Goal: Task Accomplishment & Management: Manage account settings

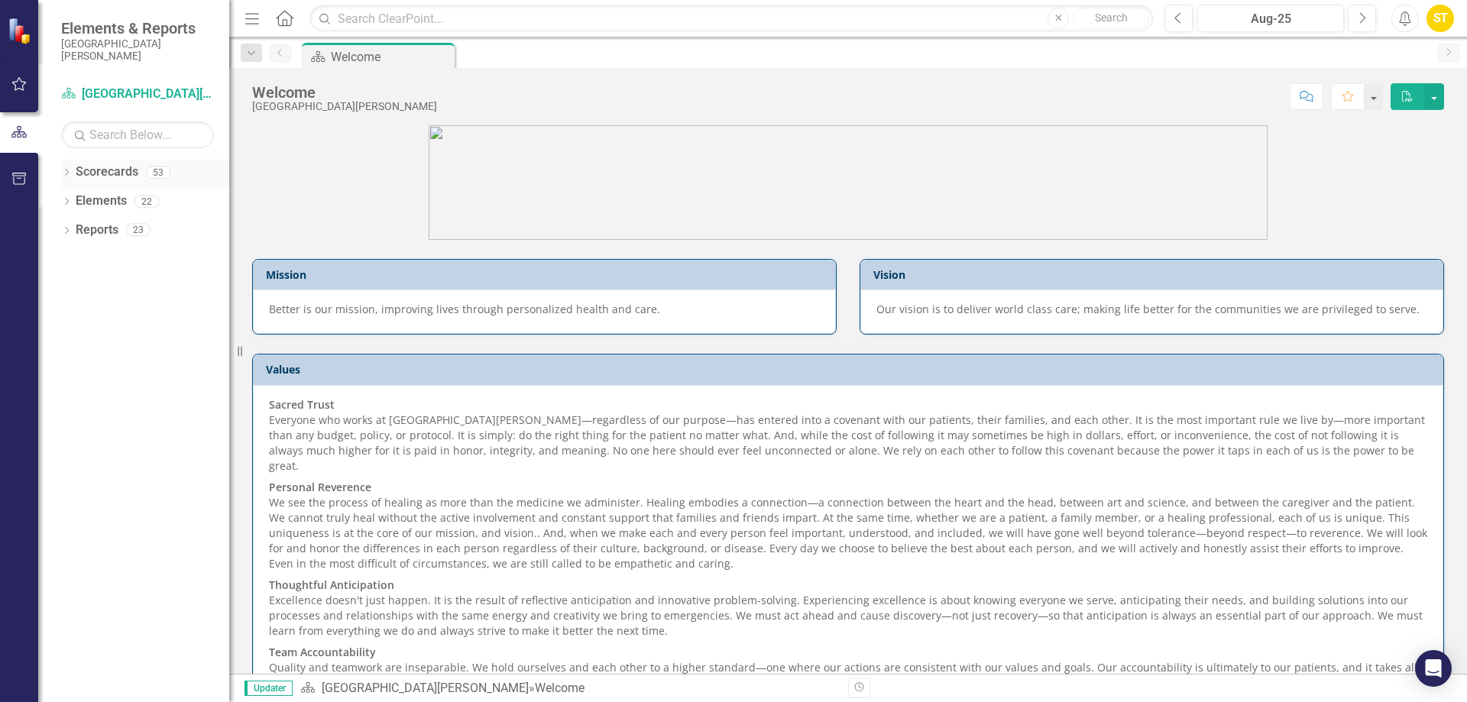
click at [70, 171] on icon "Dropdown" at bounding box center [66, 174] width 11 height 8
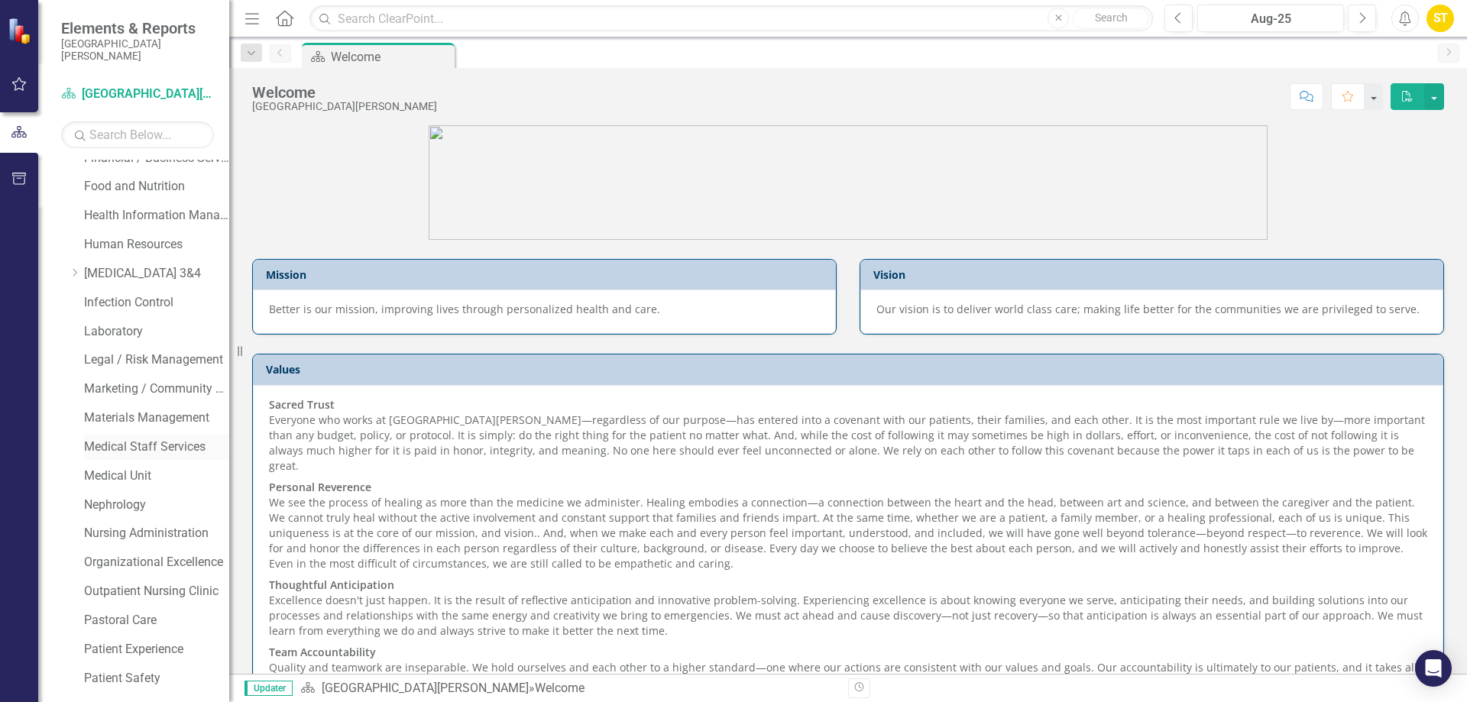
scroll to position [688, 0]
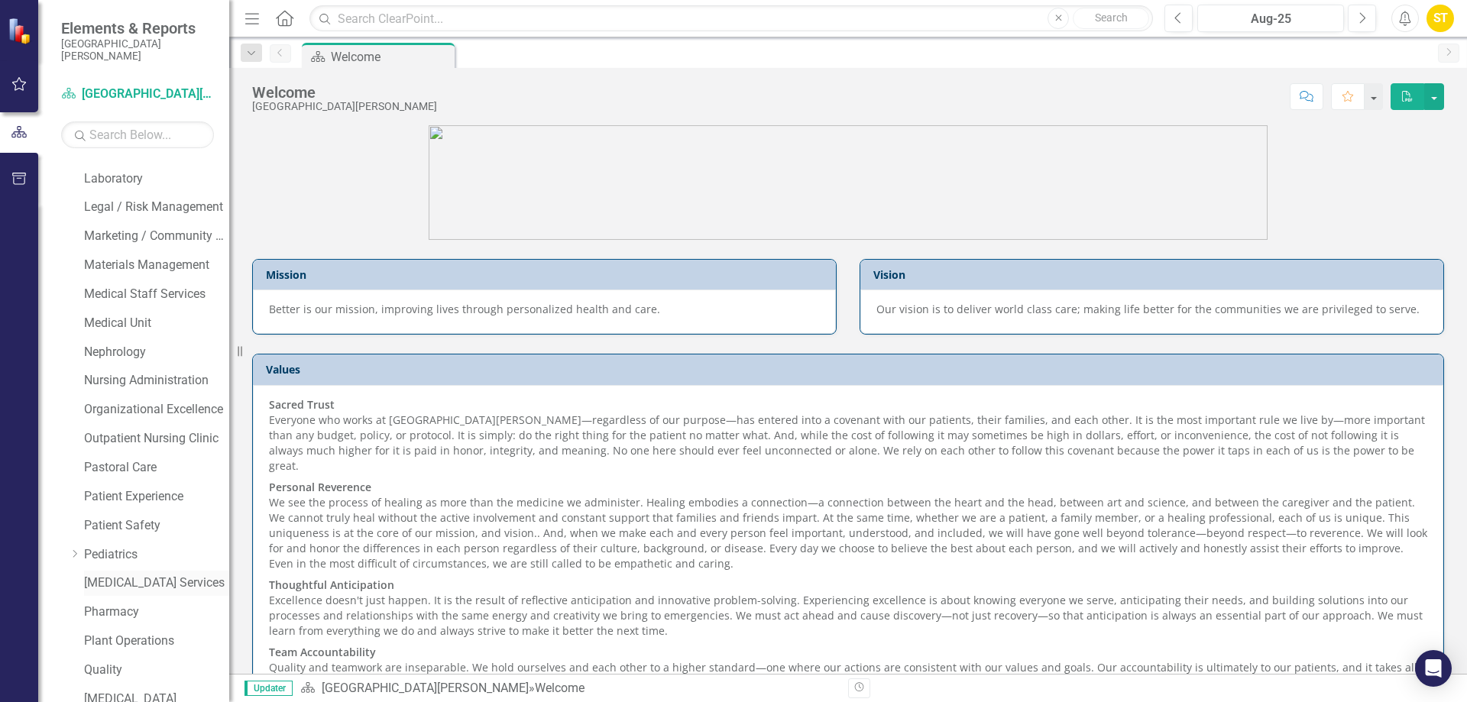
click at [115, 584] on link "[MEDICAL_DATA] Services" at bounding box center [156, 584] width 145 height 18
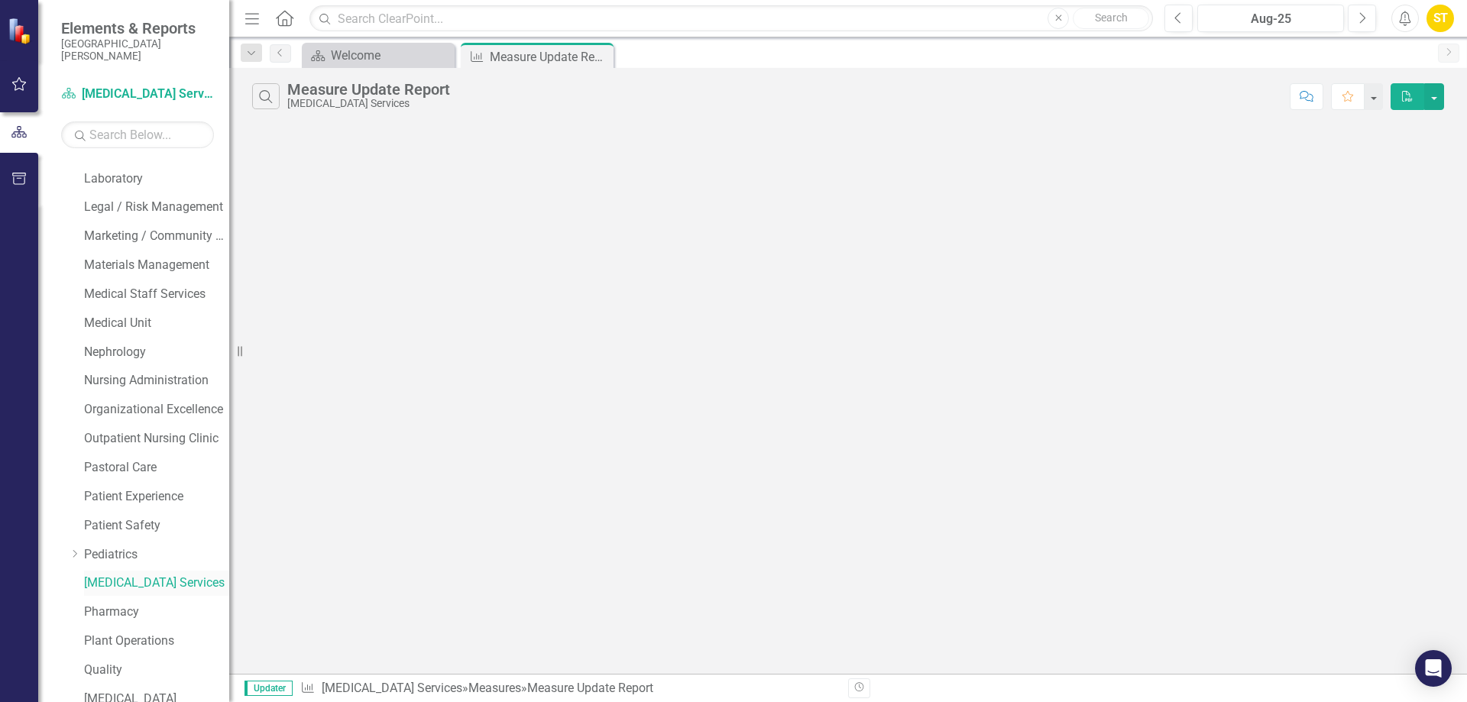
click at [156, 582] on link "[MEDICAL_DATA] Services" at bounding box center [156, 584] width 145 height 18
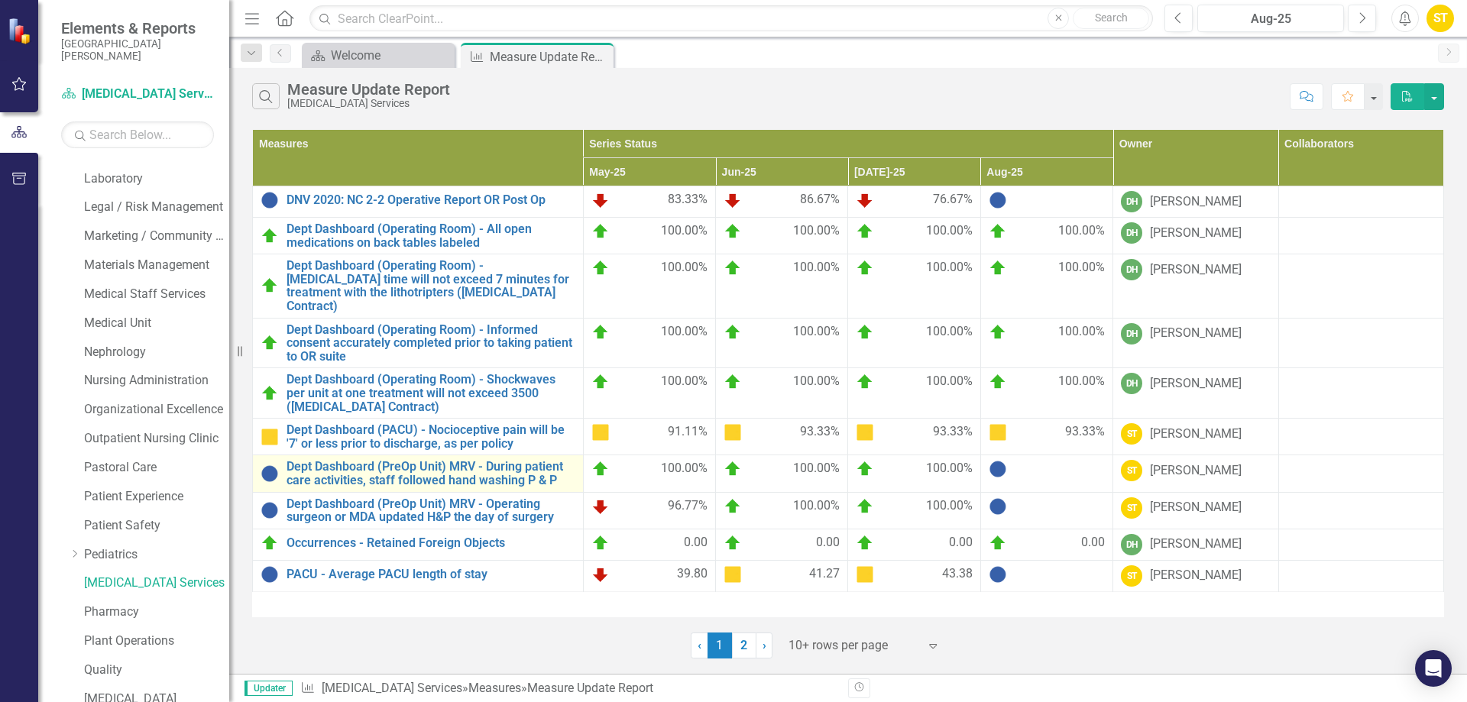
click at [319, 455] on td "Dept Dashboard (PreOp Unit) MRV - During patient care activities, staff followe…" at bounding box center [418, 473] width 331 height 37
click at [319, 460] on link "Dept Dashboard (PreOp Unit) MRV - During patient care activities, staff followe…" at bounding box center [431, 473] width 289 height 27
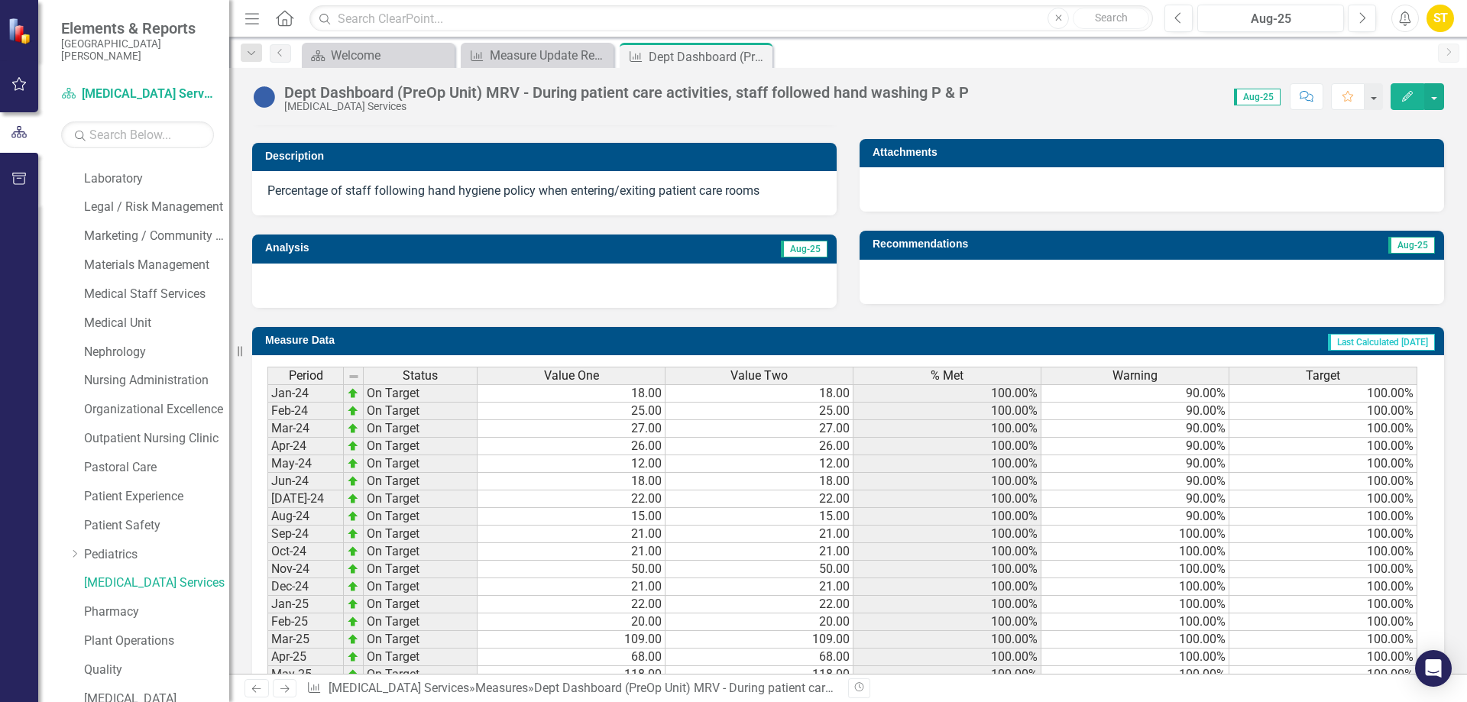
scroll to position [553, 0]
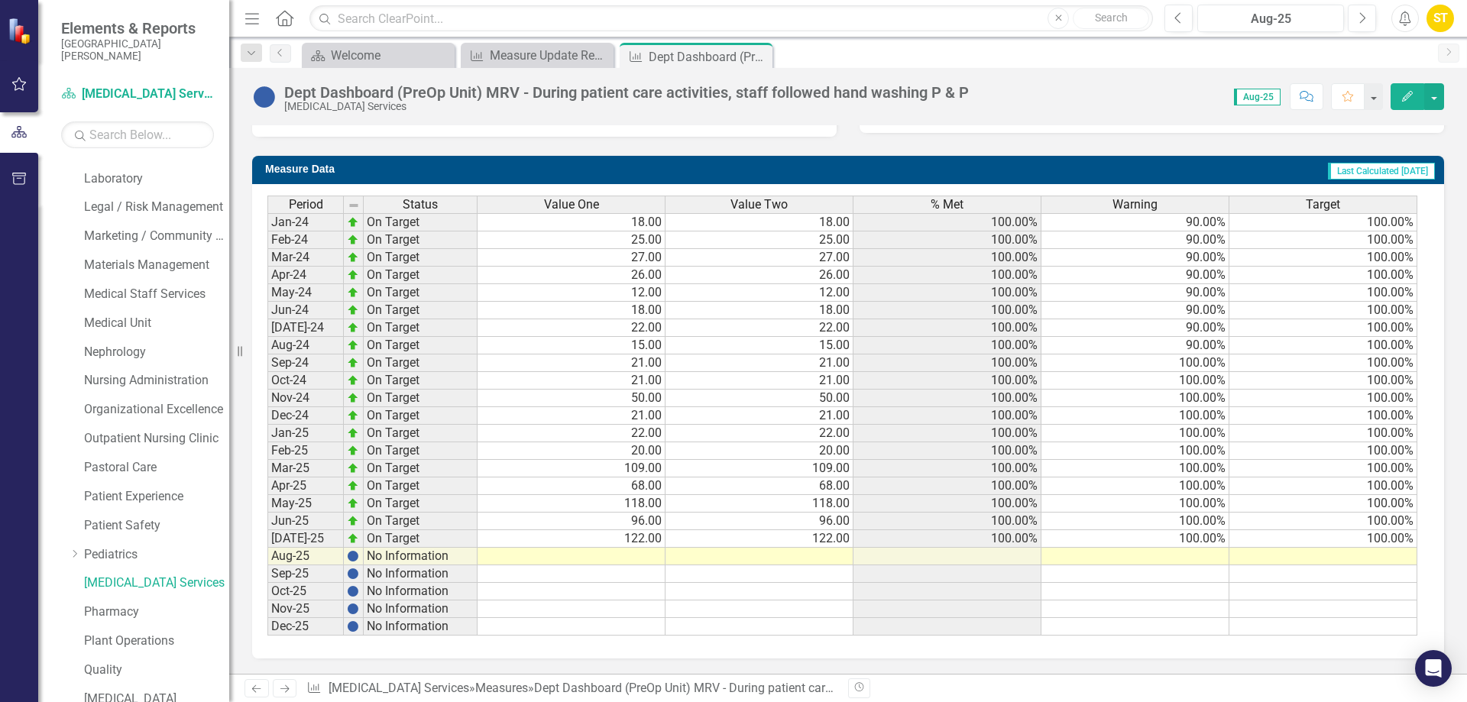
click at [643, 552] on td at bounding box center [572, 557] width 188 height 18
click at [646, 559] on td at bounding box center [572, 557] width 188 height 18
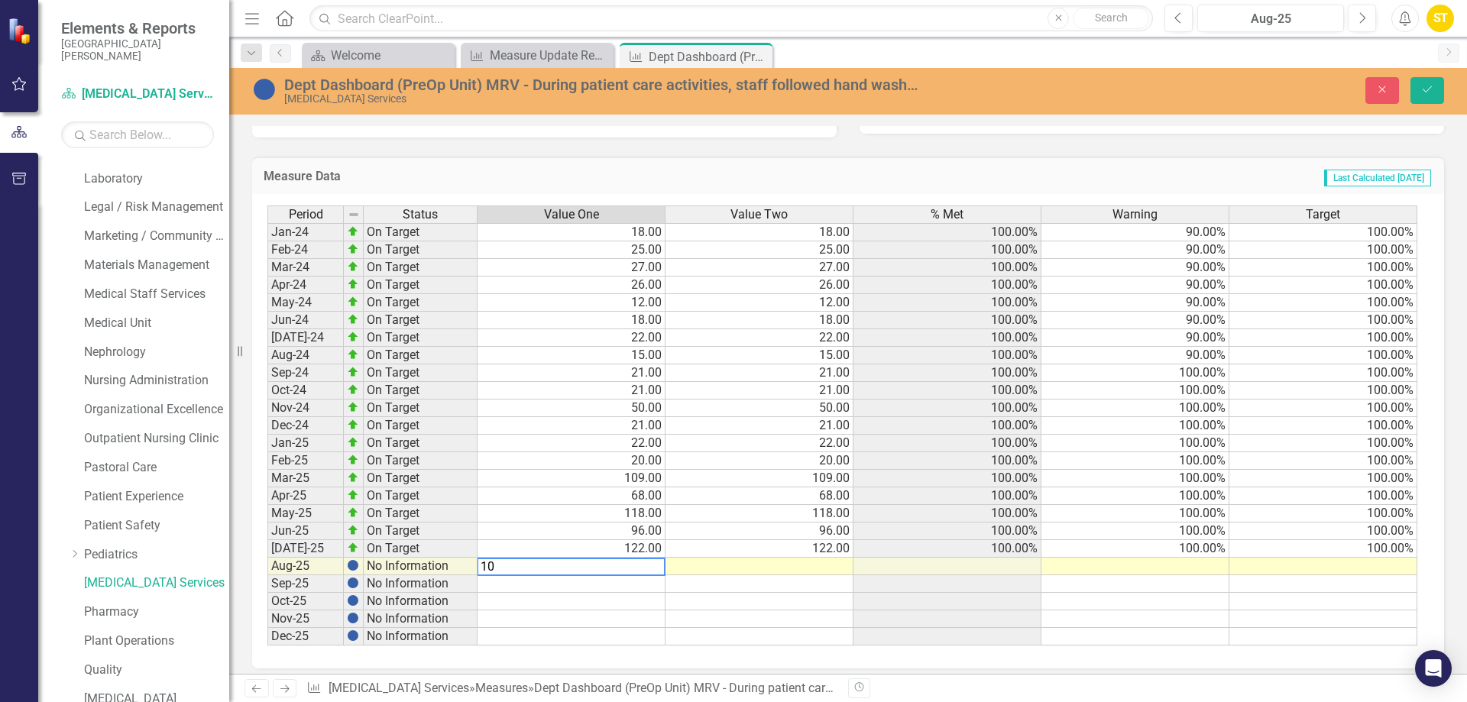
type textarea "109"
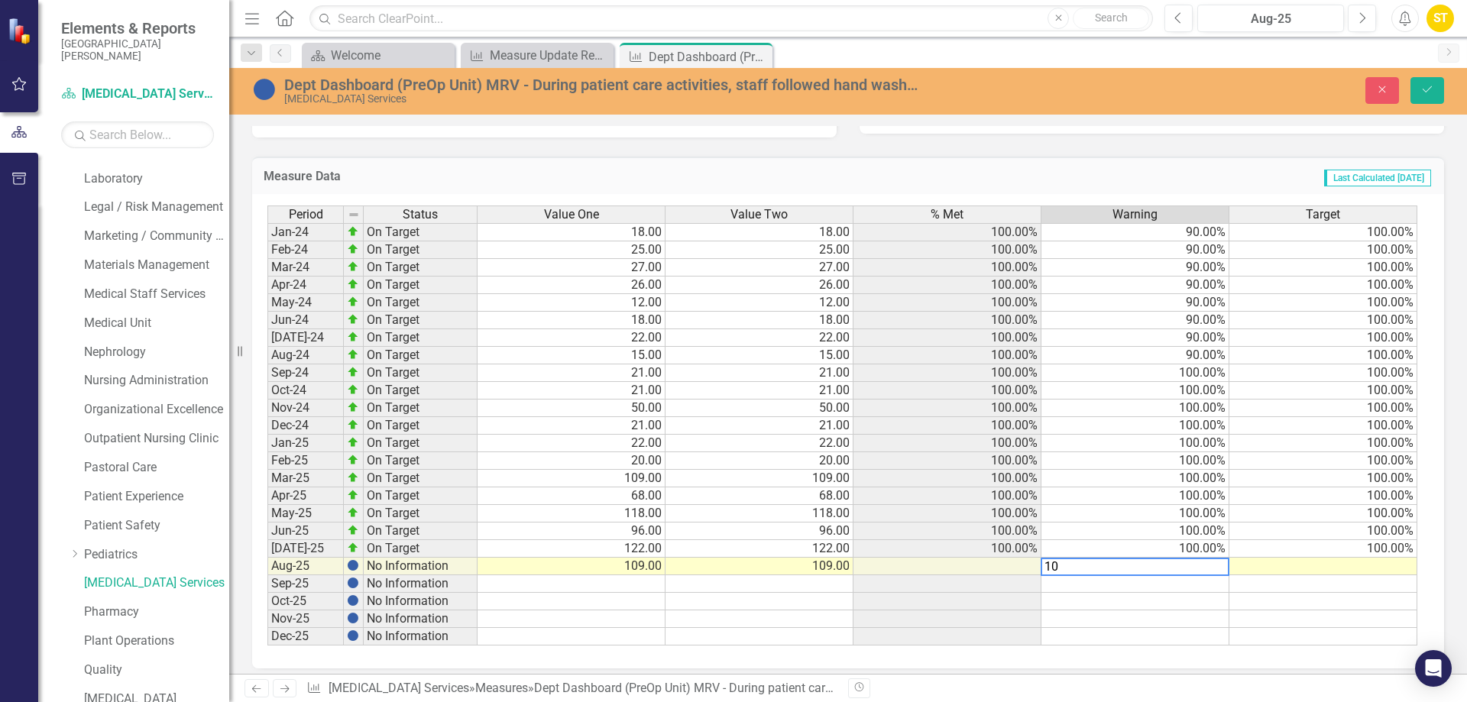
type textarea "100"
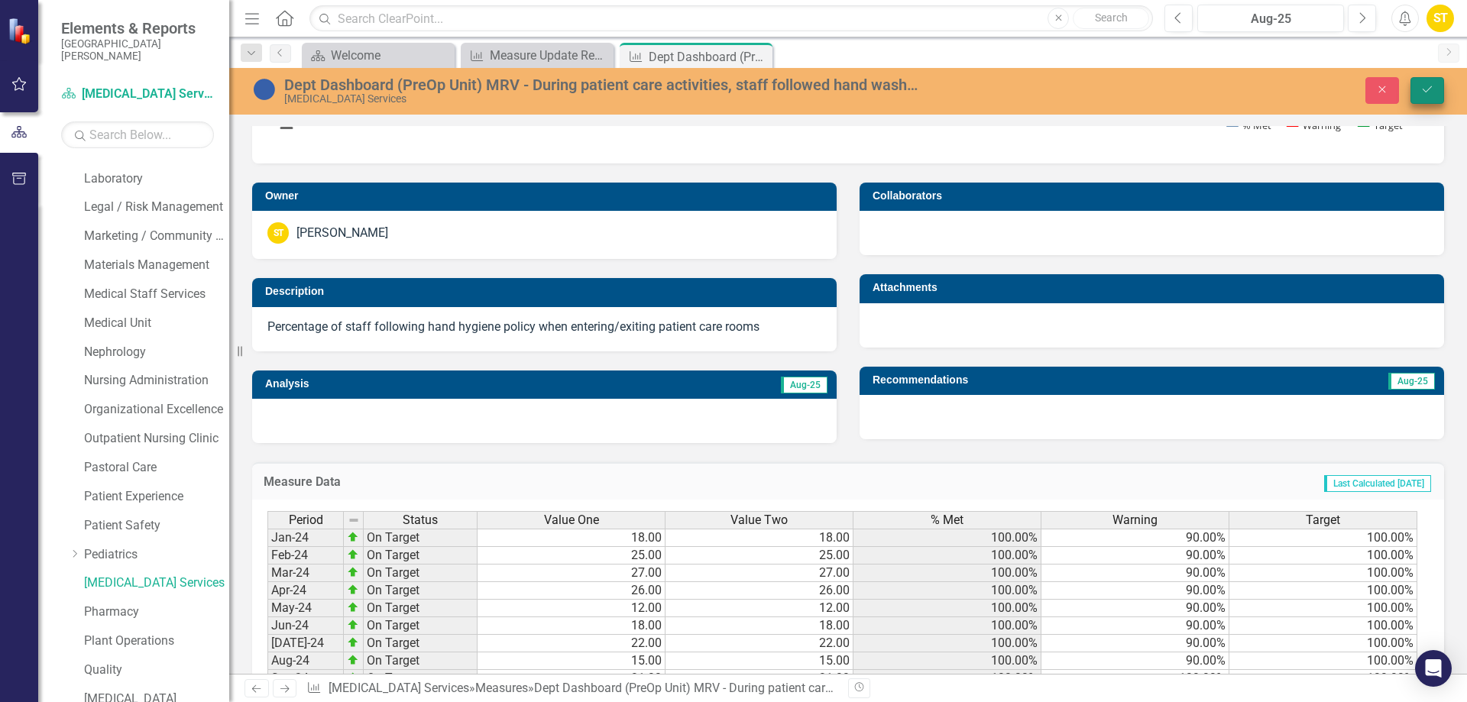
type textarea "100"
click at [1425, 89] on icon "Save" at bounding box center [1428, 89] width 14 height 11
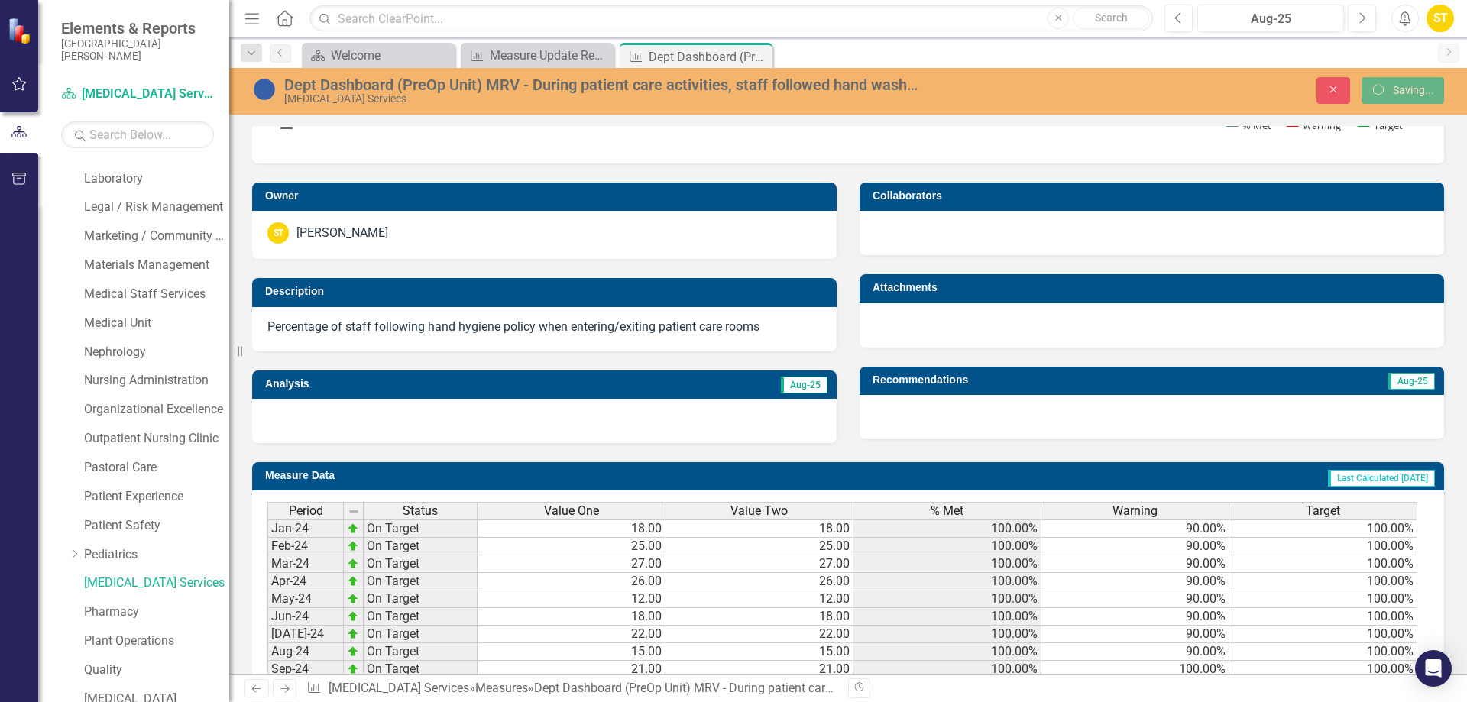
scroll to position [553, 0]
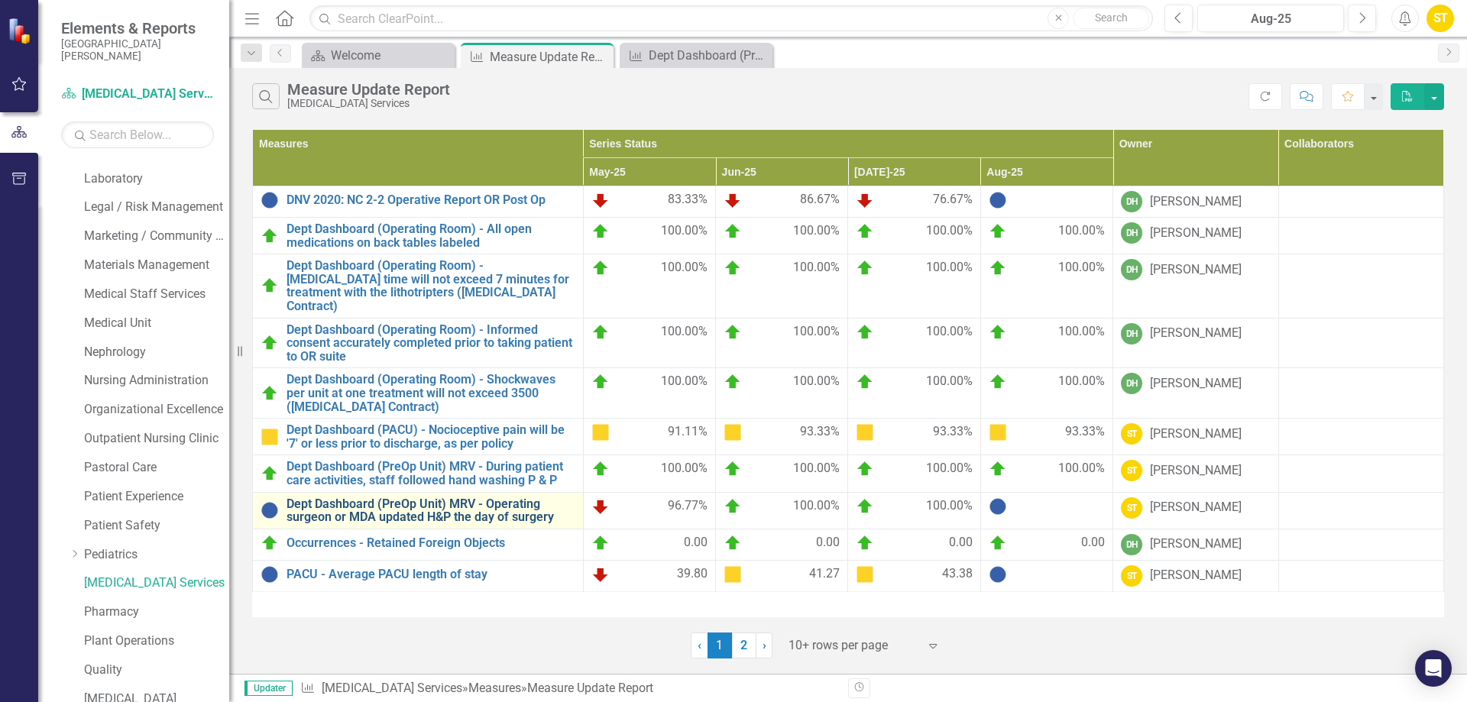
click at [496, 497] on link "Dept Dashboard (PreOp Unit) MRV - Operating surgeon or MDA updated H&P the day …" at bounding box center [431, 510] width 289 height 27
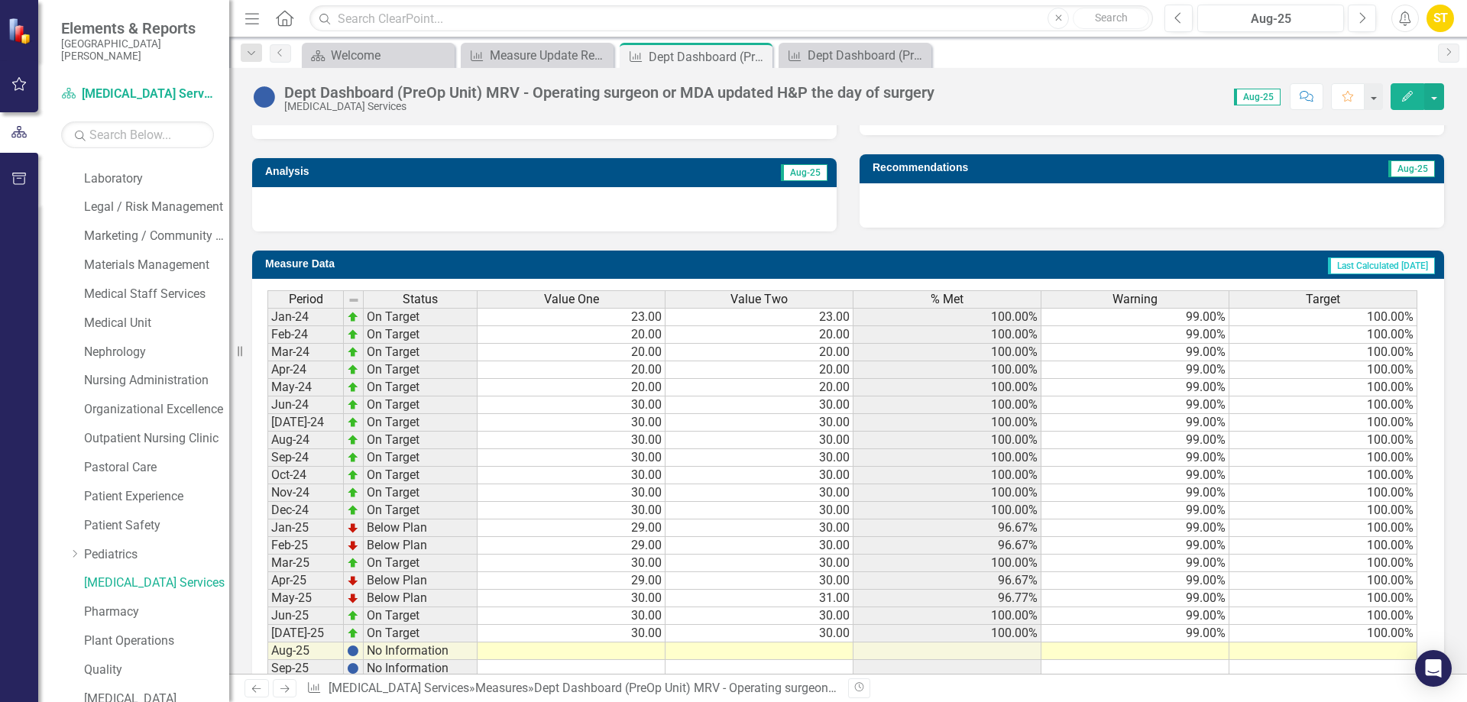
scroll to position [553, 0]
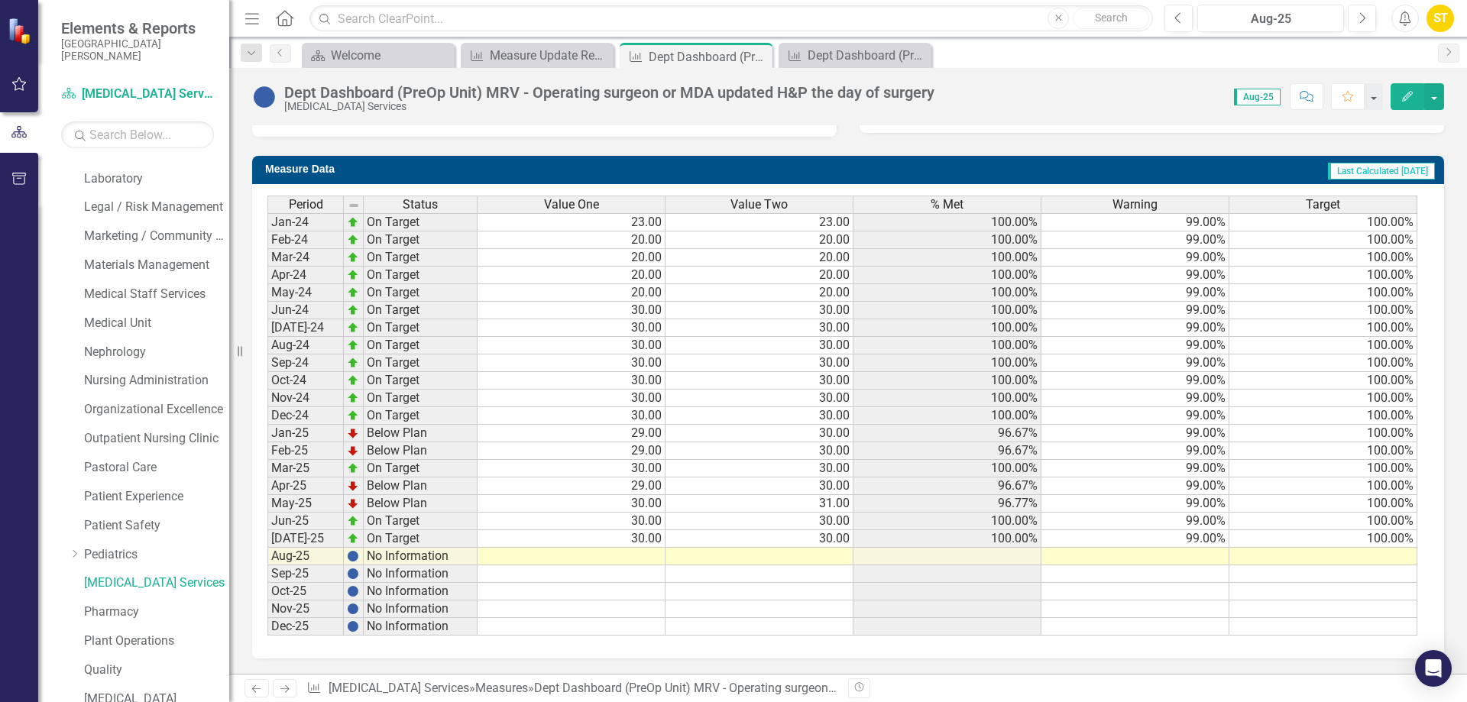
click at [662, 558] on td at bounding box center [572, 557] width 188 height 18
click at [659, 557] on td at bounding box center [572, 557] width 188 height 18
click at [659, 557] on textarea at bounding box center [571, 557] width 189 height 18
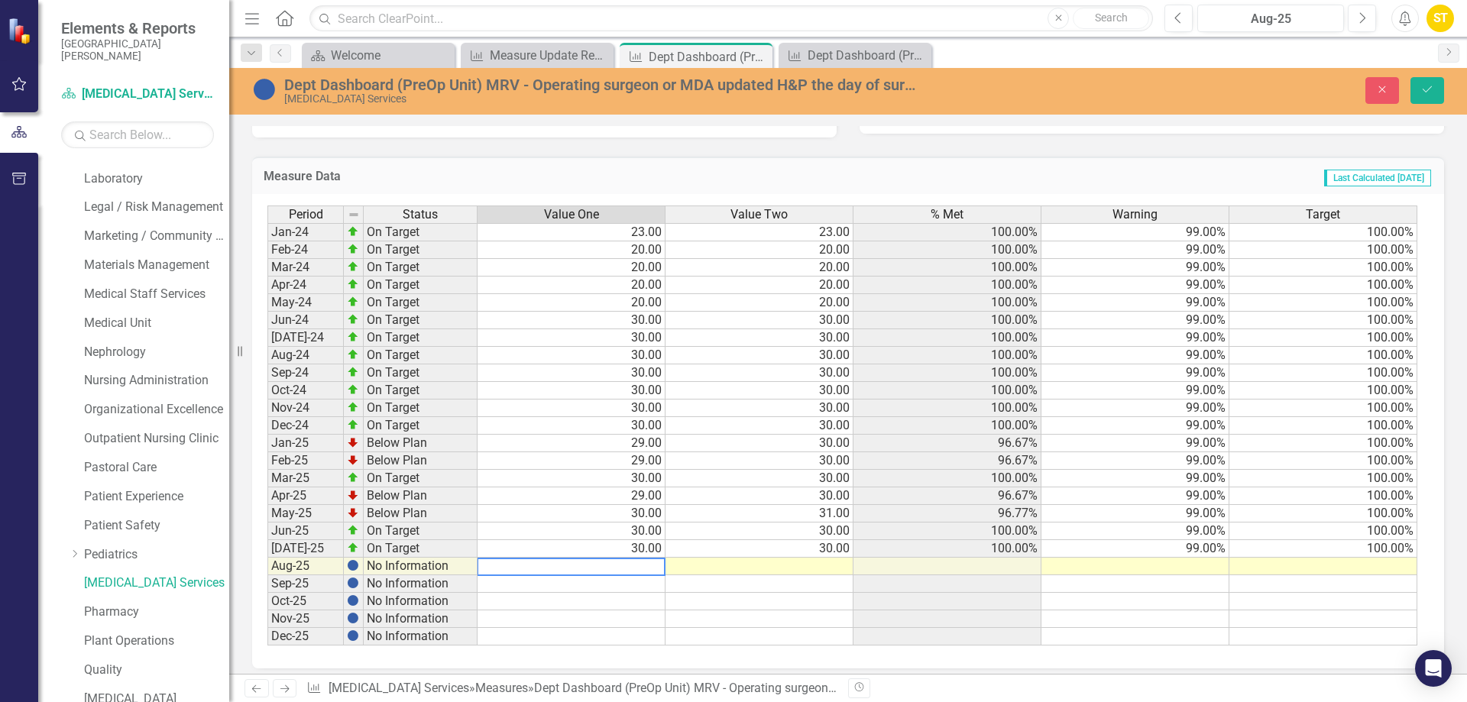
click at [656, 569] on textarea at bounding box center [571, 567] width 189 height 18
type textarea "29"
click at [783, 569] on td at bounding box center [760, 567] width 188 height 18
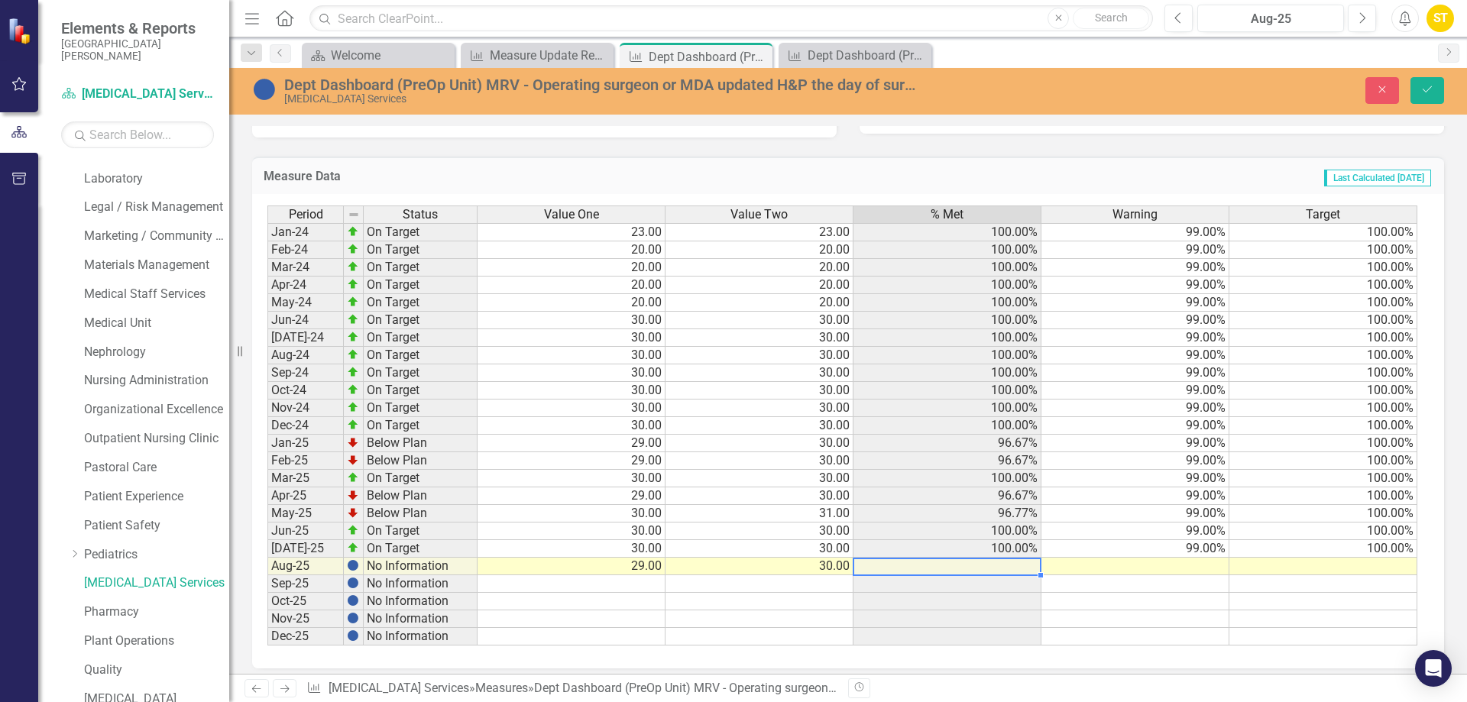
click at [267, 572] on div "Period Status Value One Value Two % Met Warning Target Jan-24 On Target 23.00 2…" at bounding box center [267, 426] width 0 height 440
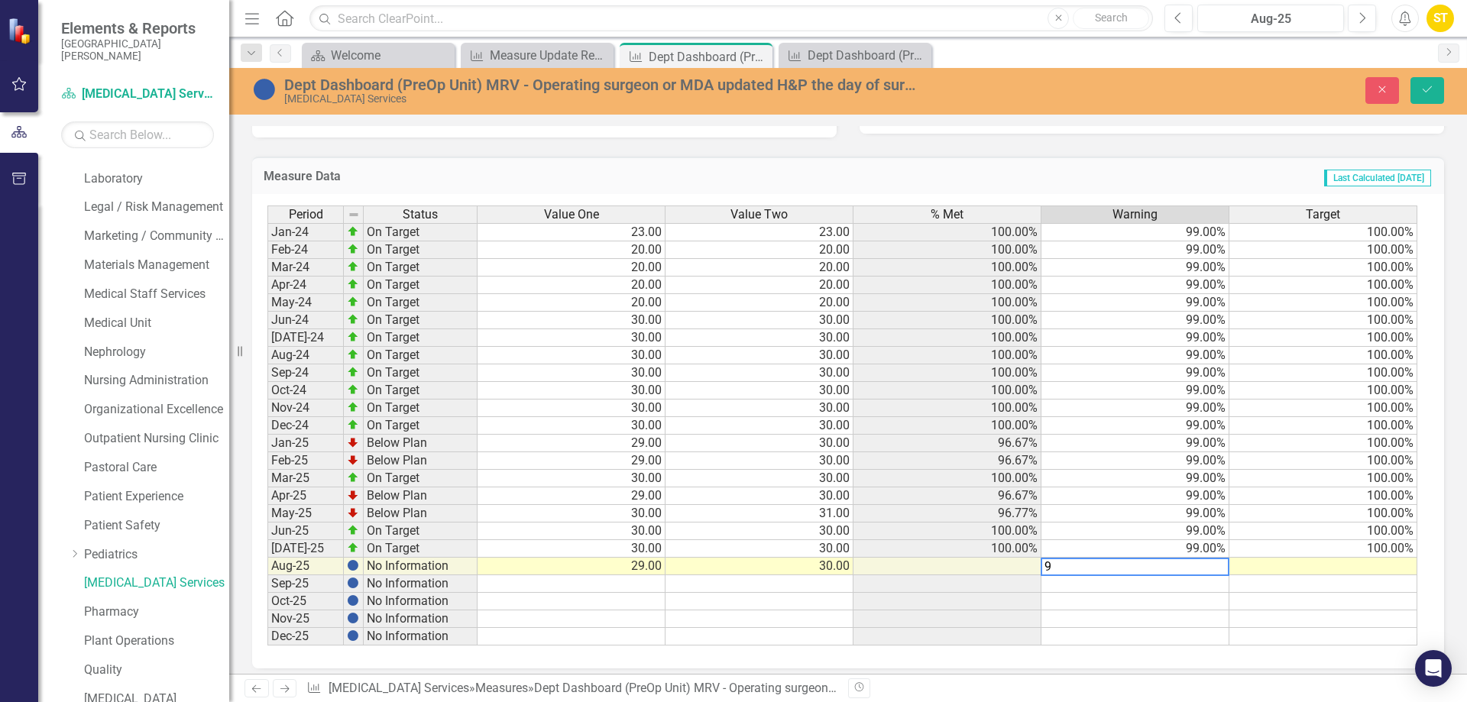
type textarea "99"
type textarea "100"
click at [1427, 83] on button "Save" at bounding box center [1428, 90] width 34 height 27
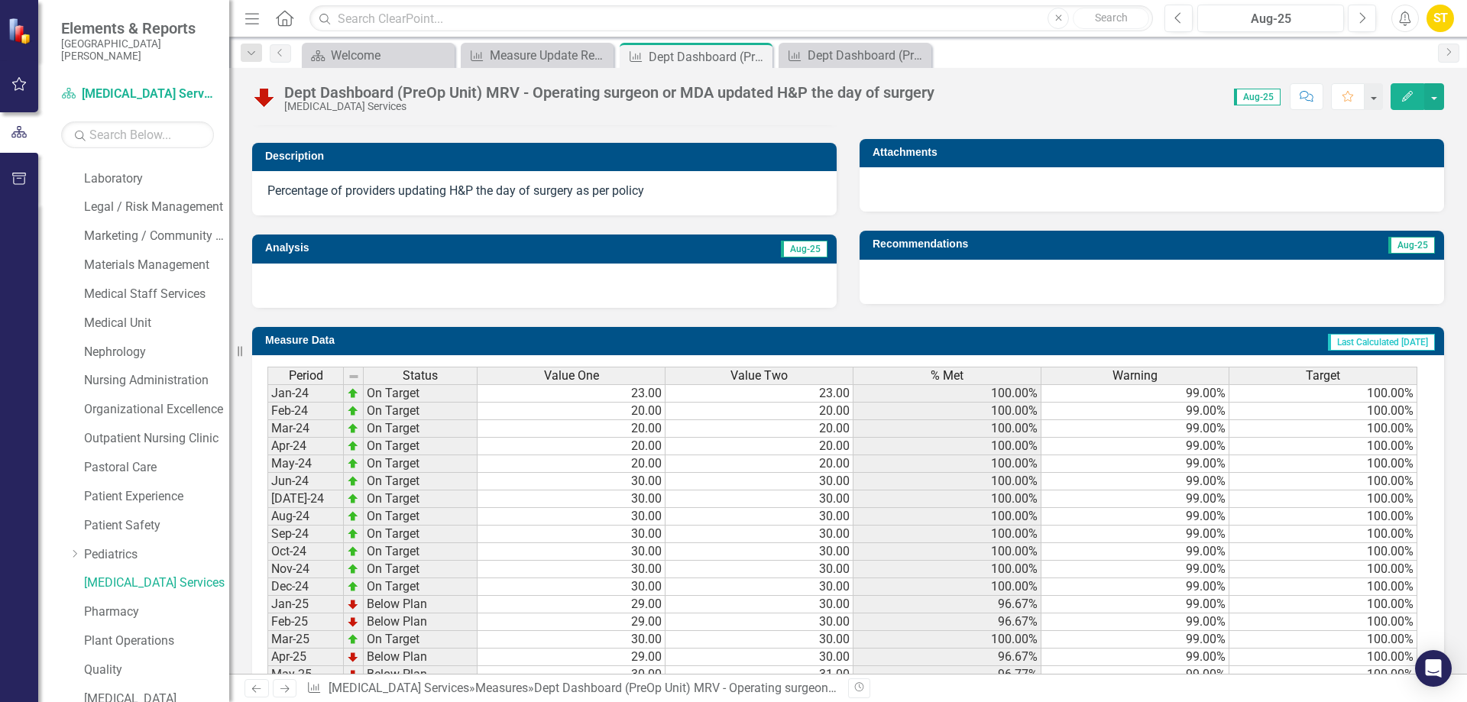
scroll to position [459, 0]
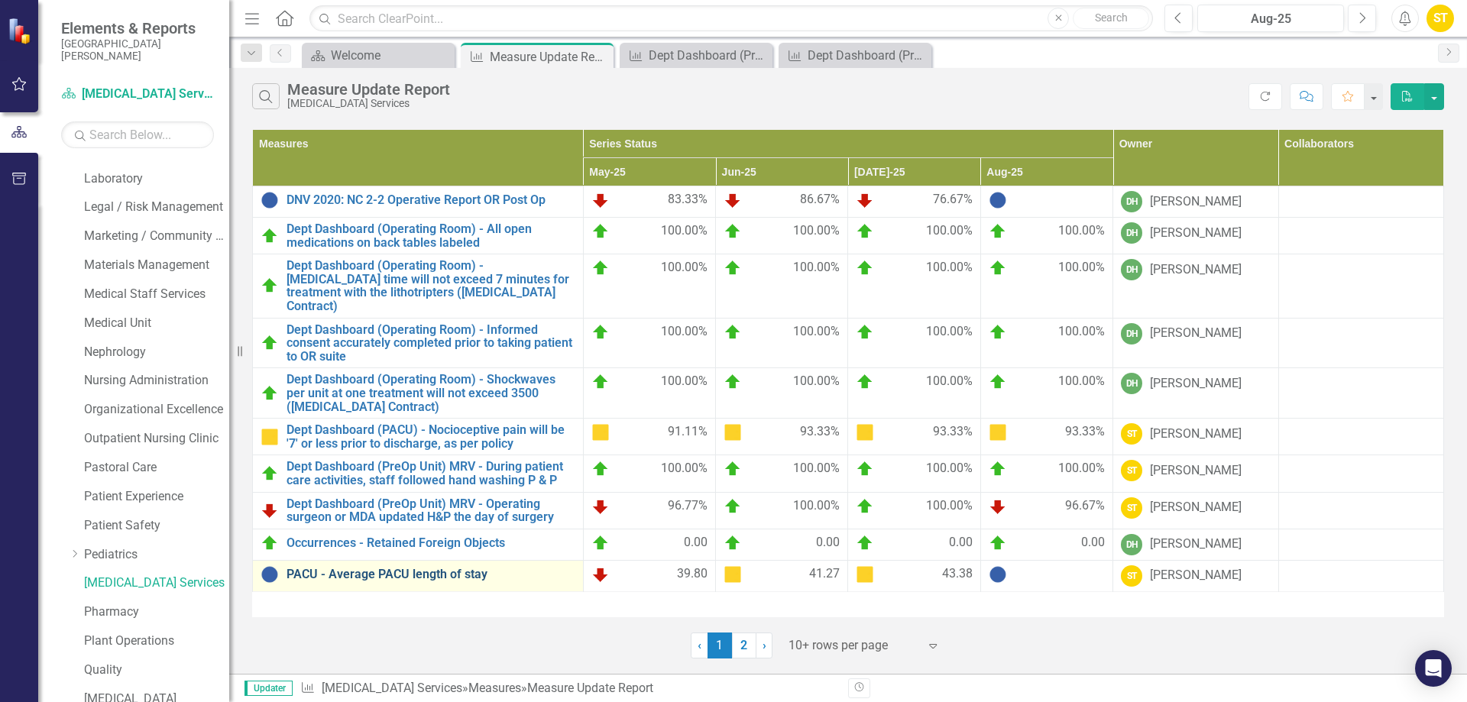
click at [345, 568] on link "PACU - Average PACU length of stay" at bounding box center [431, 575] width 289 height 14
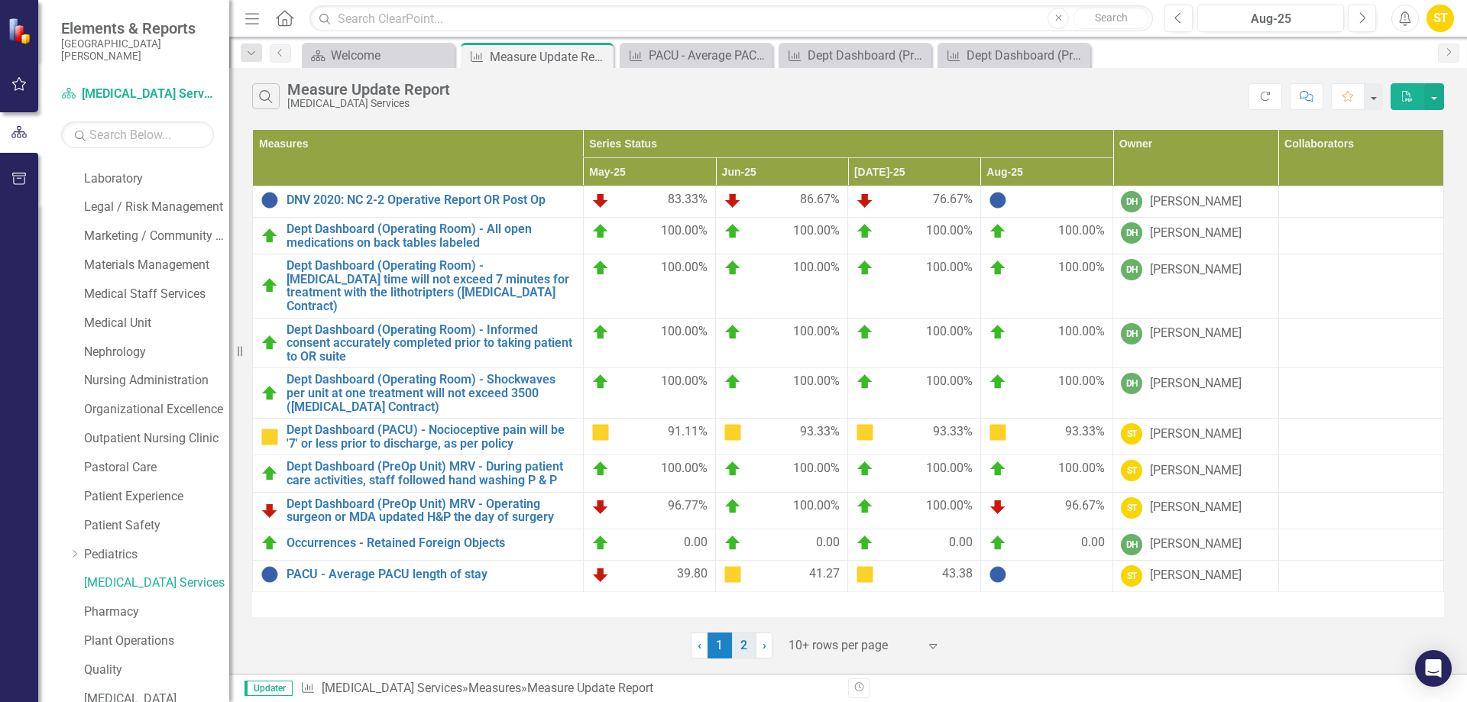
click at [746, 648] on link "2" at bounding box center [744, 646] width 24 height 26
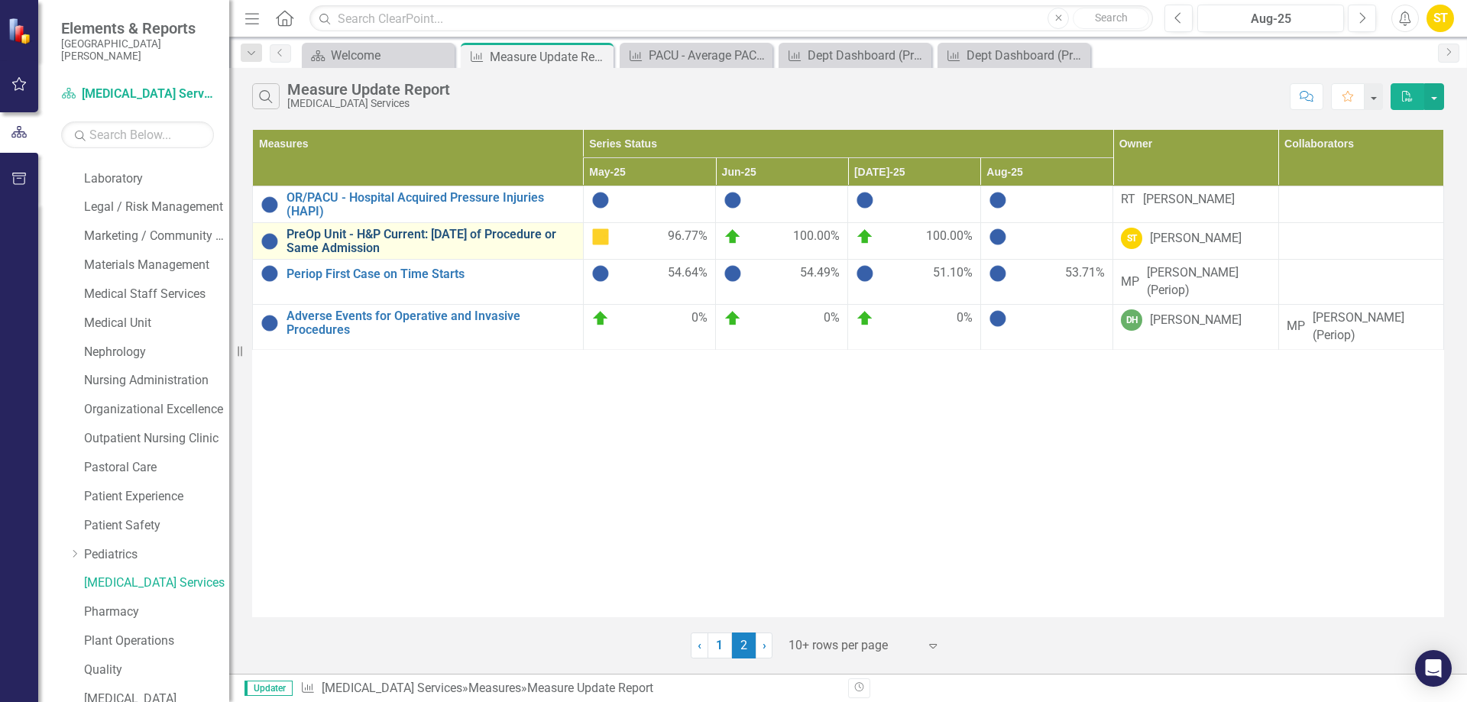
click at [459, 235] on link "PreOp Unit - H&P Current: [DATE] of Procedure or Same Admission" at bounding box center [431, 241] width 289 height 27
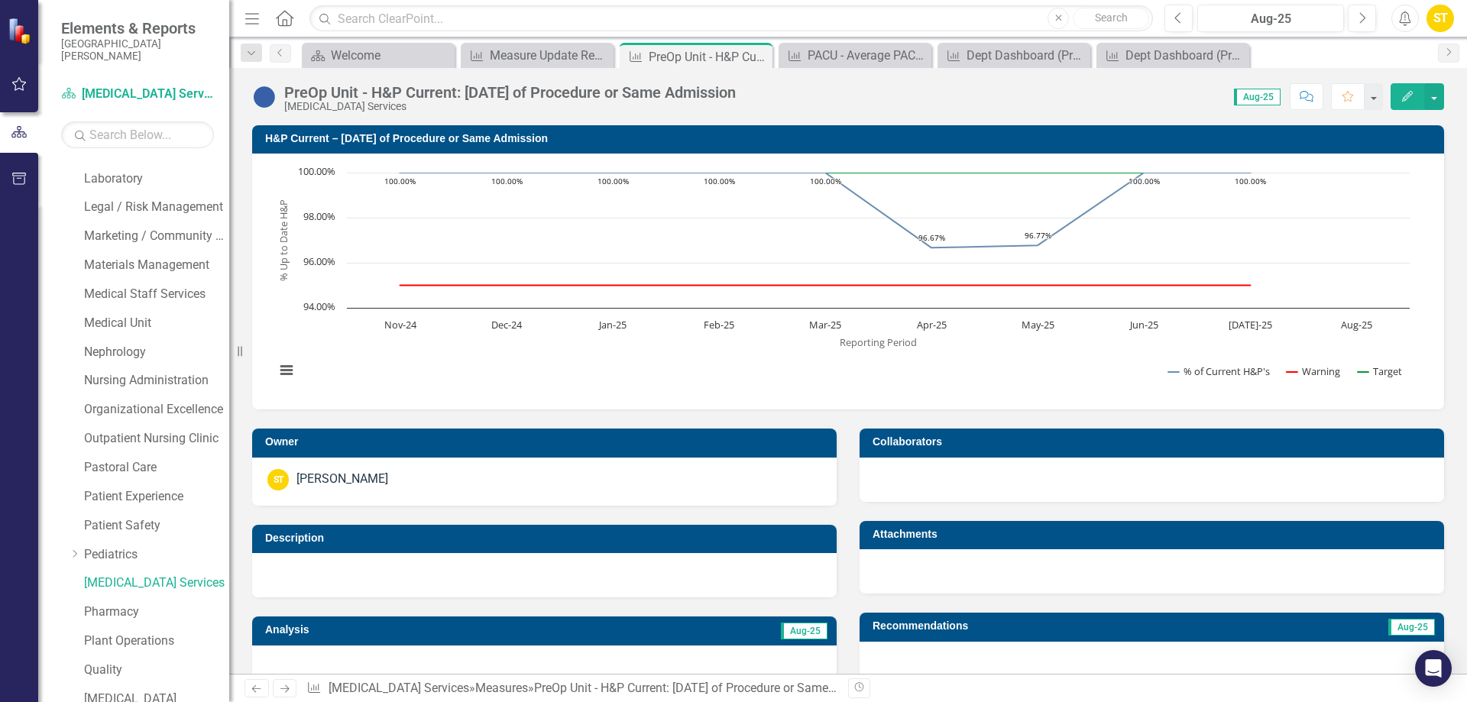
scroll to position [565, 0]
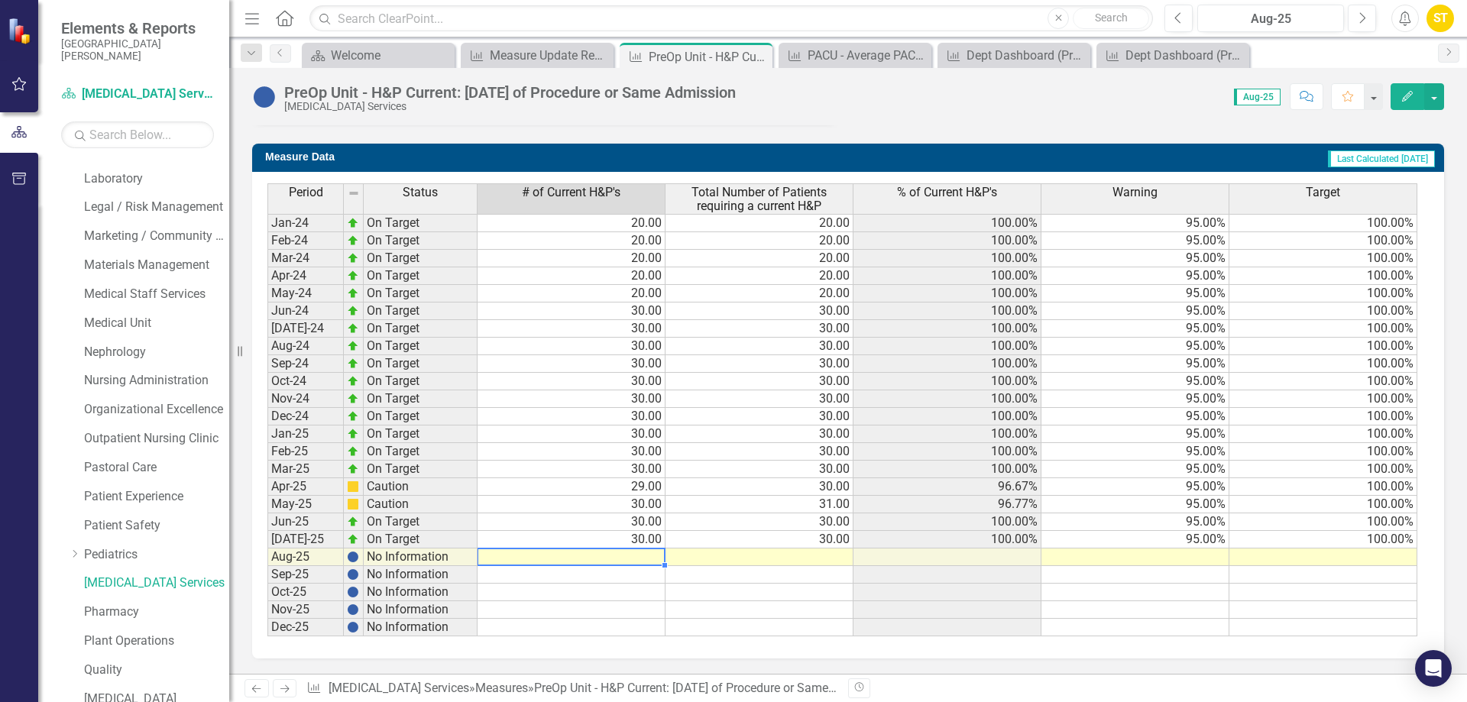
click at [639, 554] on td at bounding box center [572, 558] width 188 height 18
click at [640, 557] on td at bounding box center [572, 558] width 188 height 18
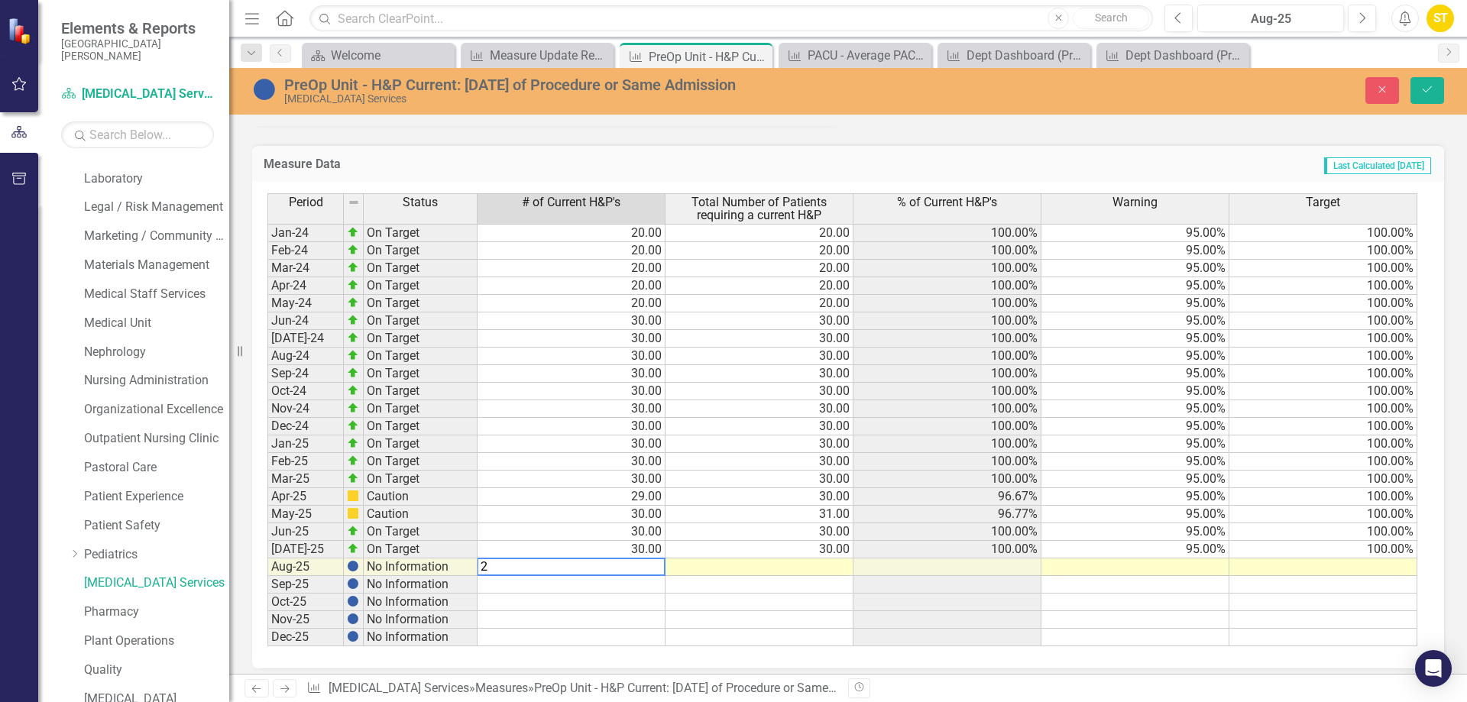
type textarea "29"
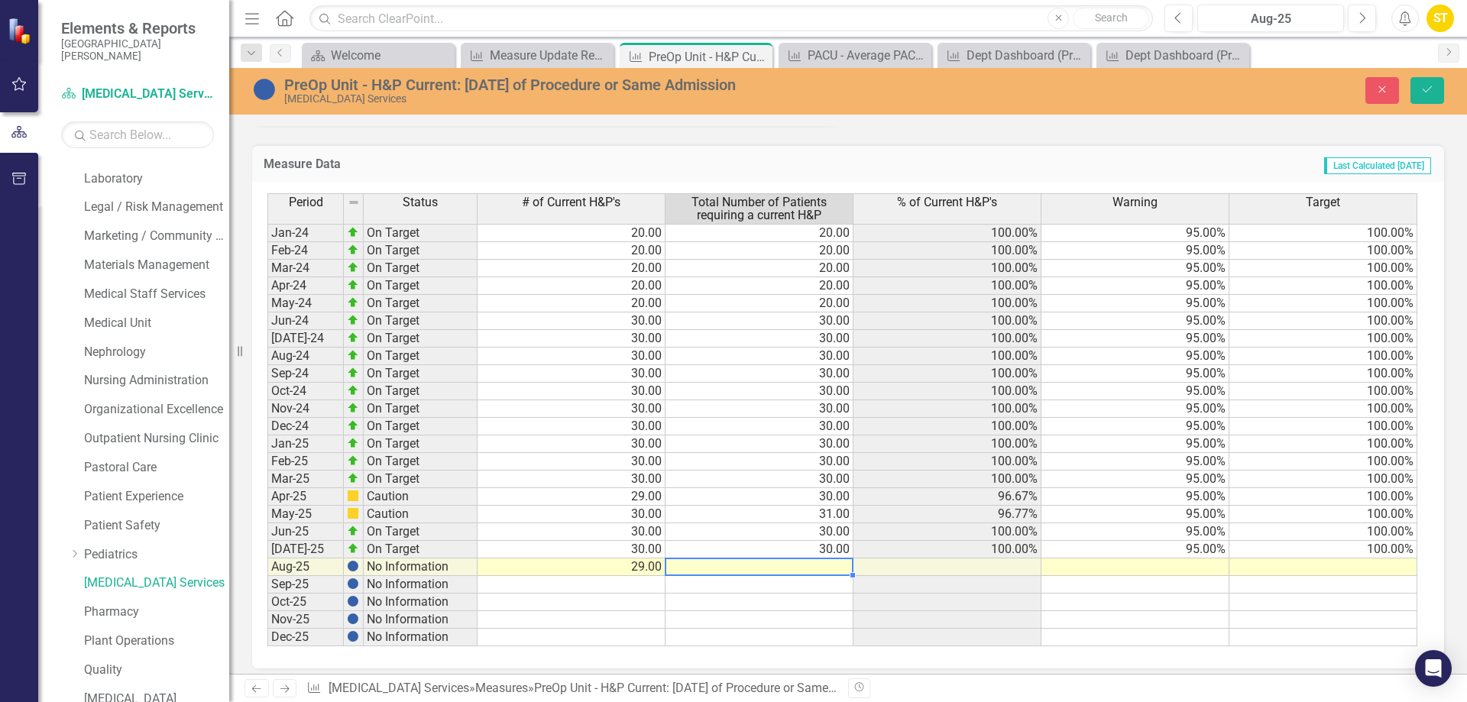
click at [756, 572] on td at bounding box center [760, 568] width 188 height 18
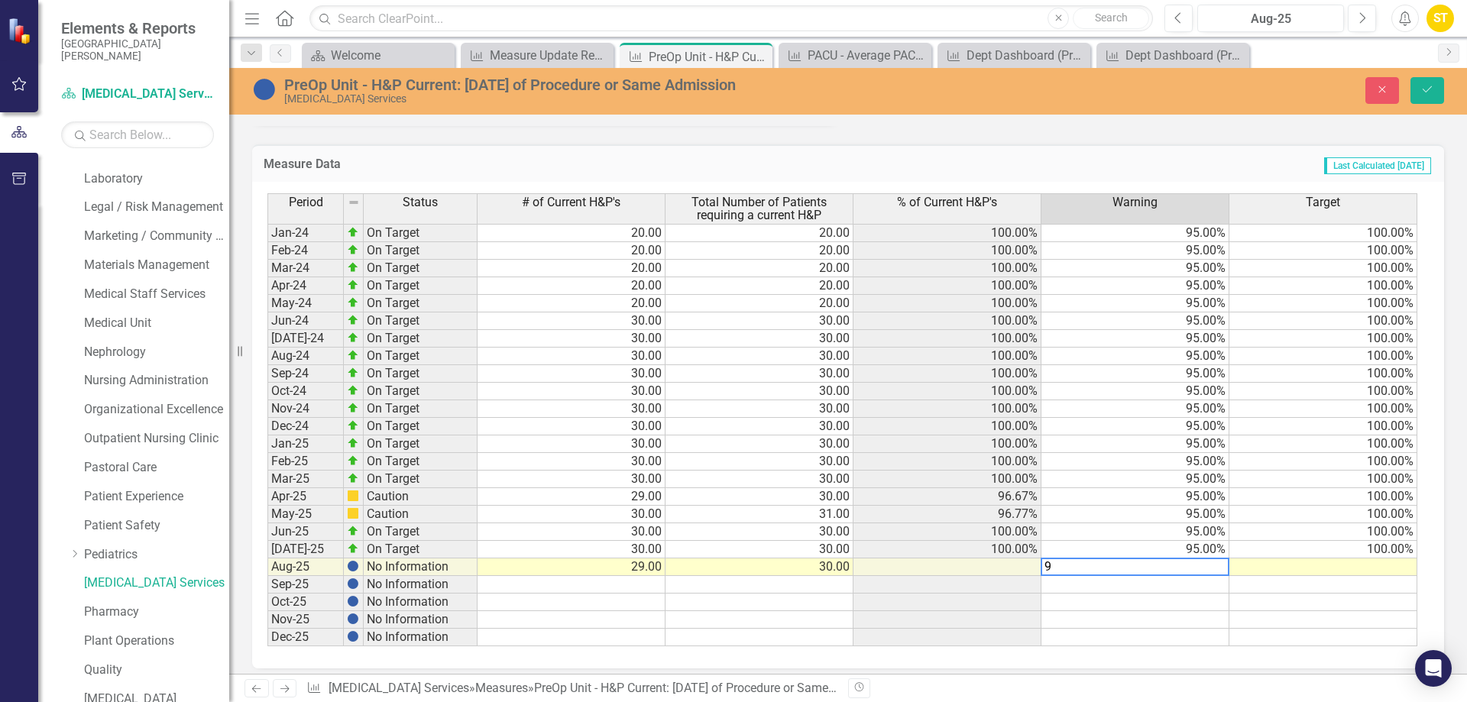
type textarea "95"
type textarea "100"
click at [1423, 90] on icon "Save" at bounding box center [1428, 89] width 14 height 11
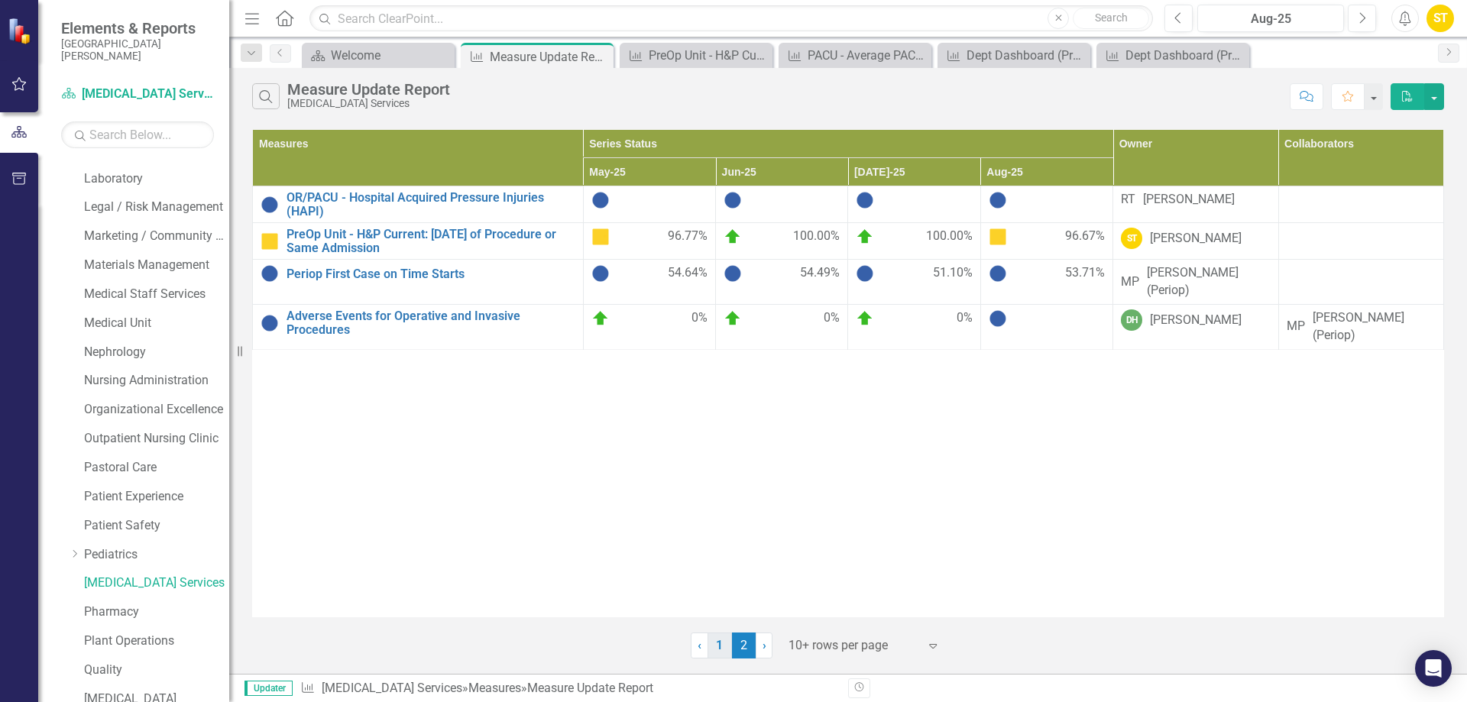
click at [716, 647] on link "1" at bounding box center [720, 646] width 24 height 26
